Goal: Information Seeking & Learning: Find specific fact

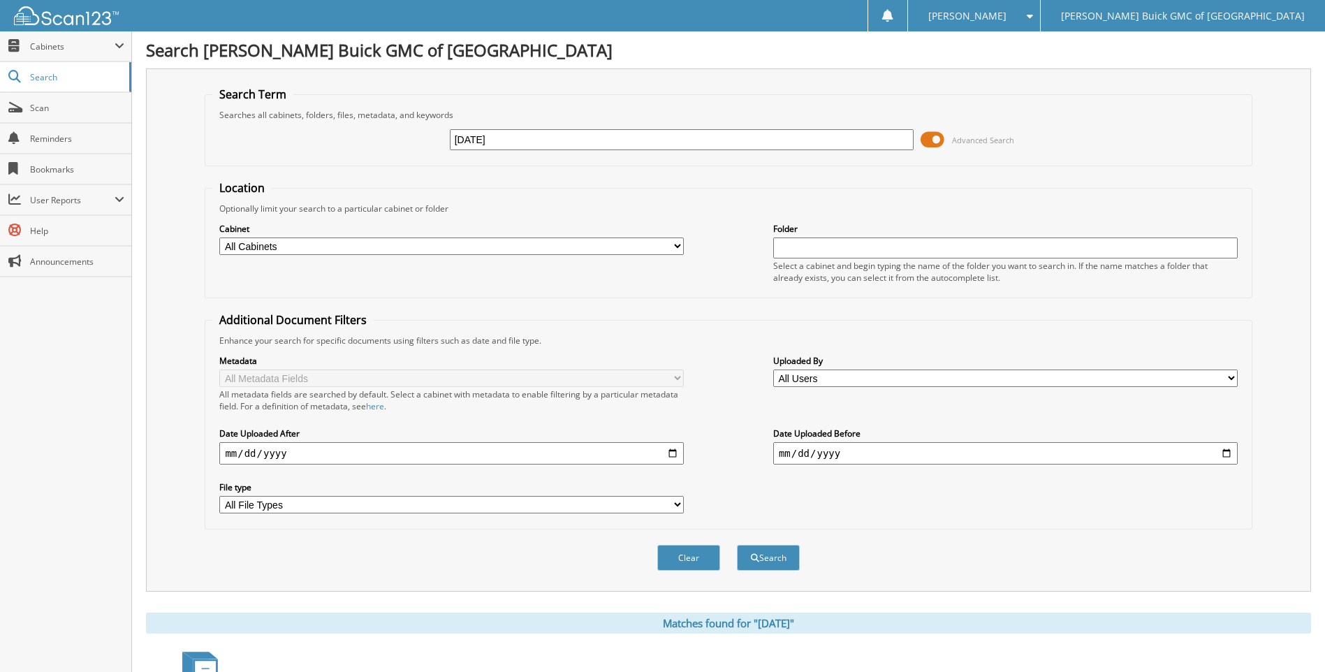
click at [543, 141] on input "2025-09-15" at bounding box center [682, 139] width 464 height 21
type input "2025-09-16"
click at [737, 545] on button "Search" at bounding box center [768, 558] width 63 height 26
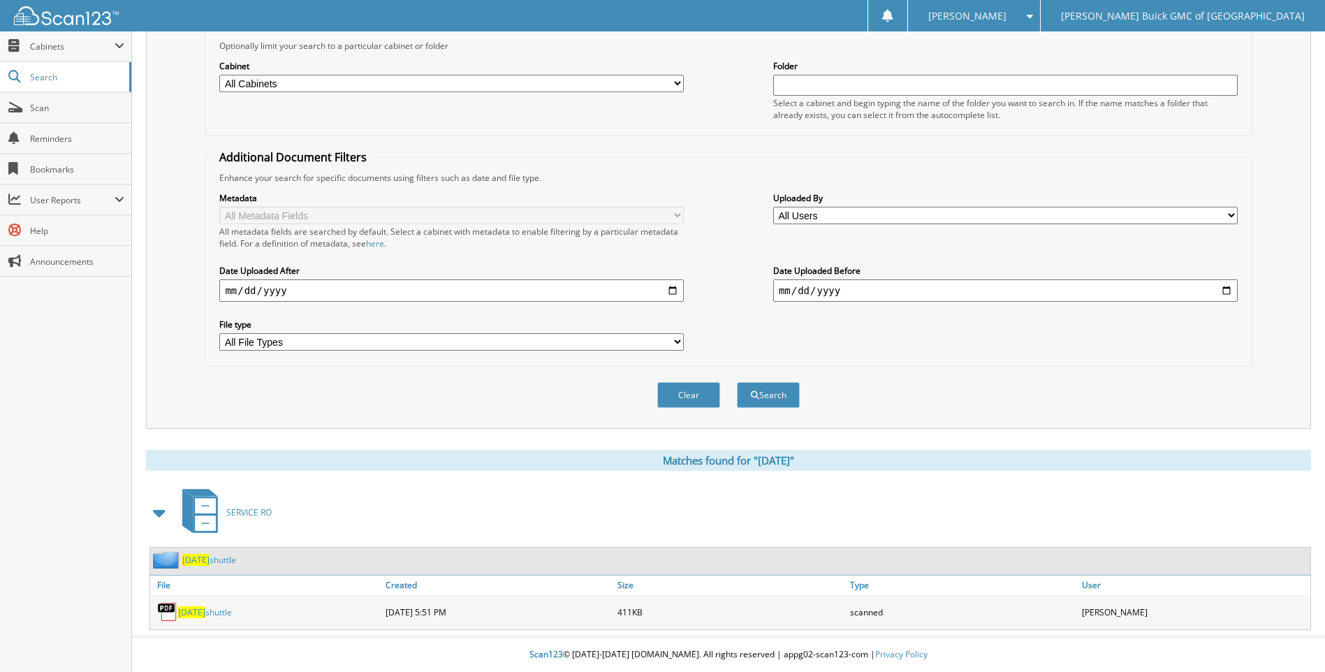
click at [193, 610] on span "[DATE]" at bounding box center [191, 612] width 27 height 12
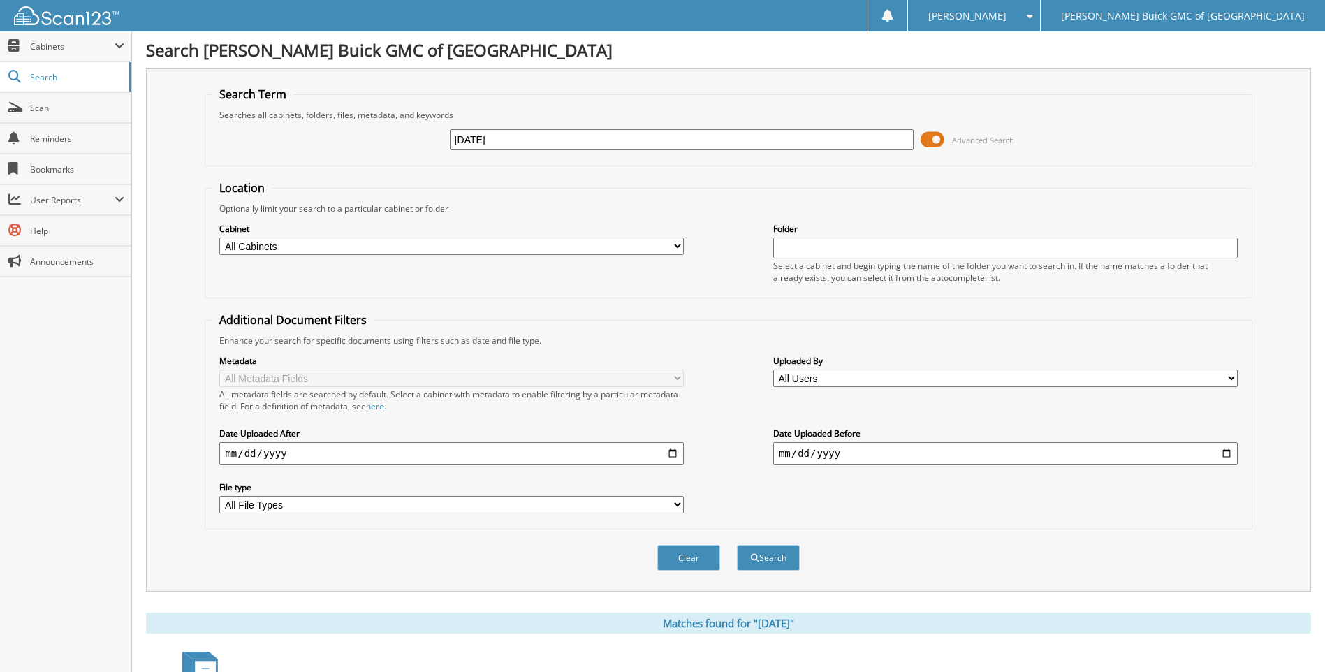
drag, startPoint x: 567, startPoint y: 144, endPoint x: 223, endPoint y: 149, distance: 344.3
click at [223, 149] on div "2025-09-16 Advanced Search" at bounding box center [727, 140] width 1031 height 38
type input "6097996"
click at [737, 545] on button "Search" at bounding box center [768, 558] width 63 height 26
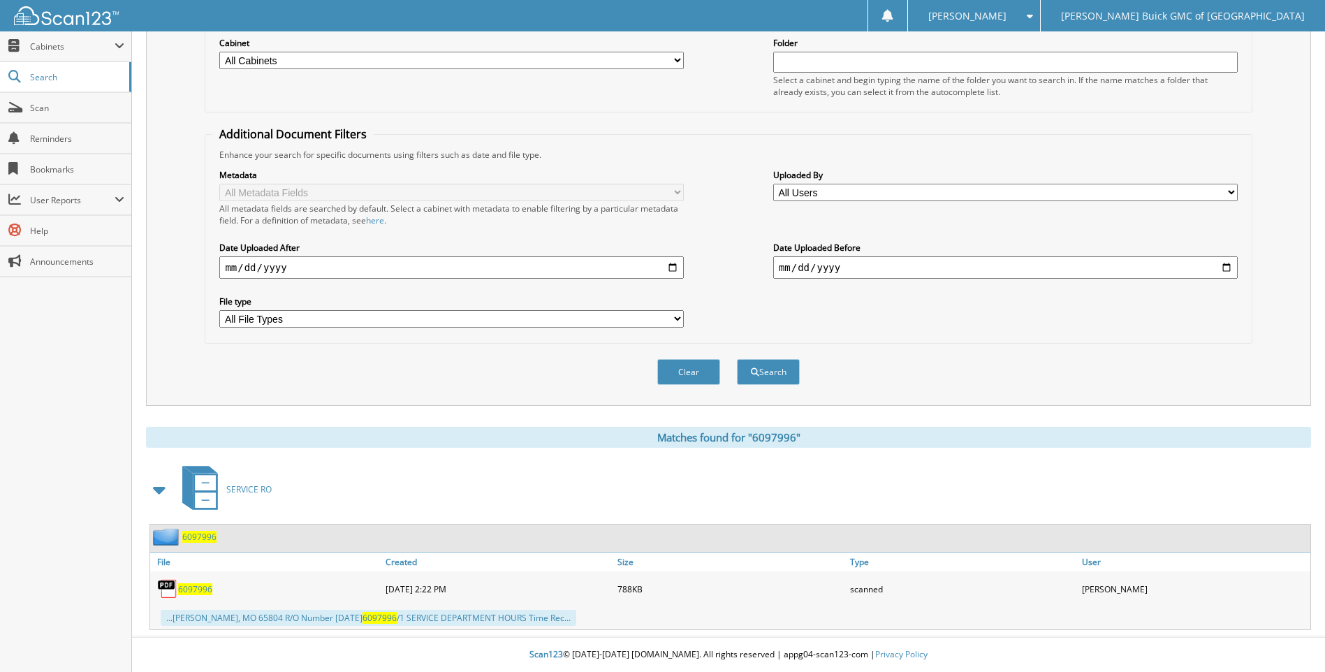
click at [200, 586] on span "6097996" at bounding box center [195, 589] width 34 height 12
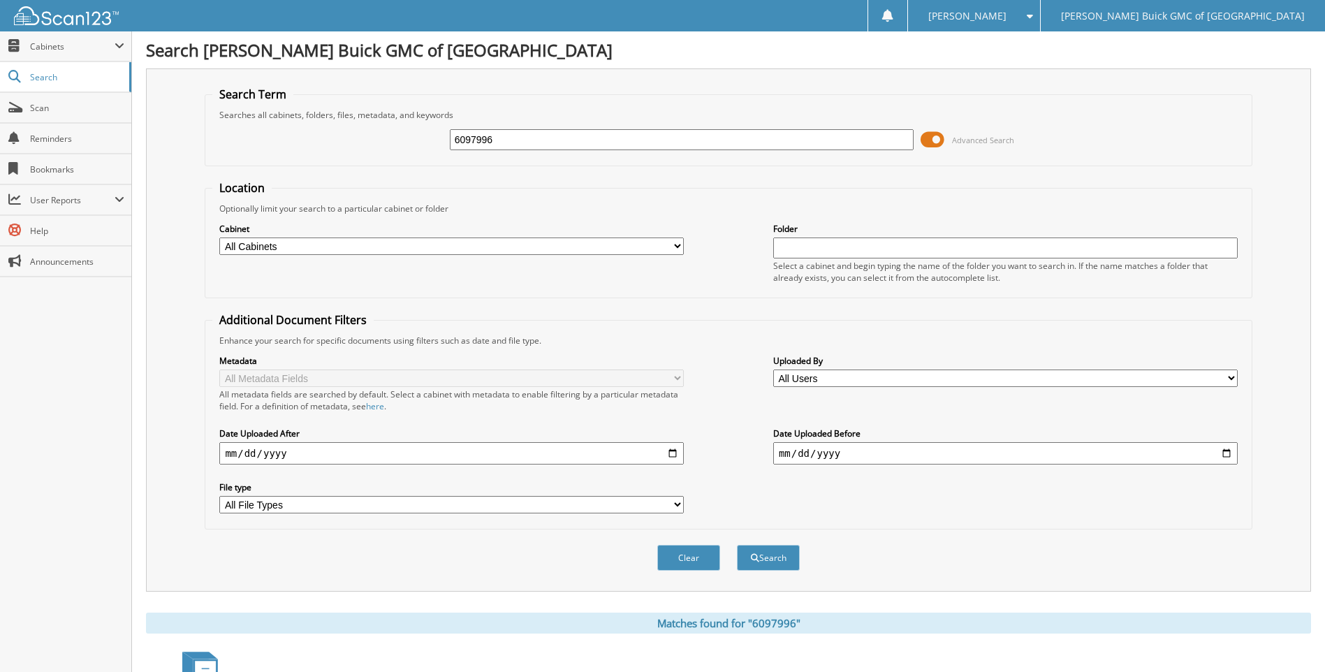
drag, startPoint x: 512, startPoint y: 144, endPoint x: 328, endPoint y: 131, distance: 184.1
click at [331, 131] on div "6097996 Advanced Search" at bounding box center [727, 140] width 1031 height 38
type input "6098393"
click at [737, 545] on button "Search" at bounding box center [768, 558] width 63 height 26
